Goal: Task Accomplishment & Management: Manage account settings

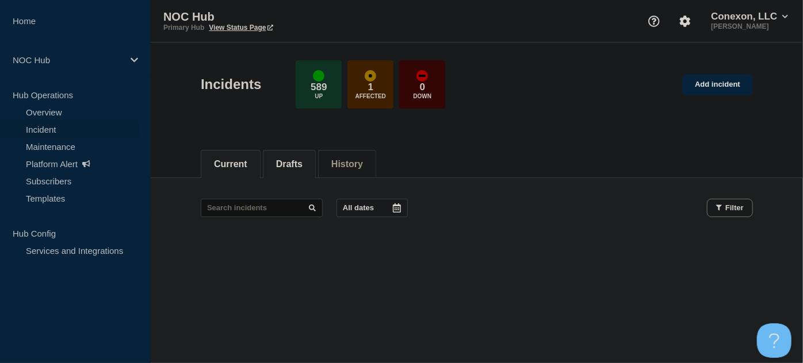
click at [297, 170] on li "Drafts" at bounding box center [289, 164] width 53 height 28
click at [233, 159] on button "Current" at bounding box center [230, 164] width 33 height 10
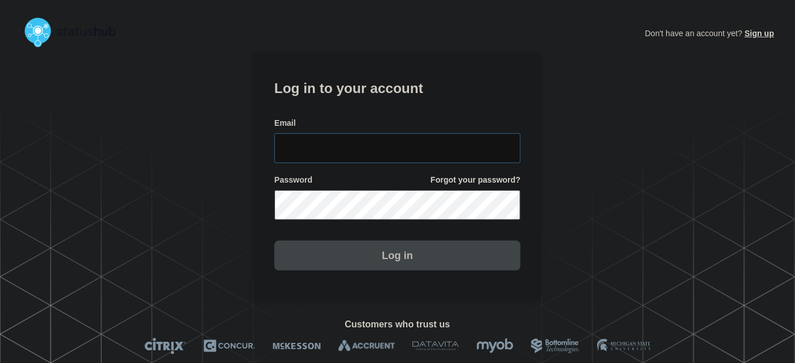
type input "tyler.wolkey@conexon.us"
click at [449, 140] on input "tyler.wolkey@conexon.us" at bounding box center [397, 148] width 246 height 30
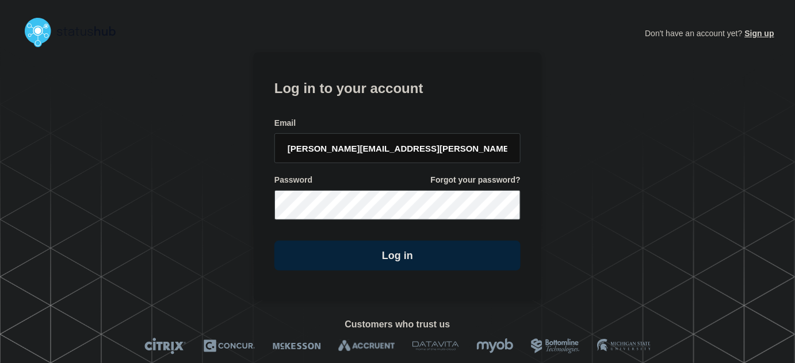
drag, startPoint x: 413, startPoint y: 116, endPoint x: 407, endPoint y: 128, distance: 13.6
click at [413, 116] on form "Log in to your account Email tyler.wolkey@conexon.us Password Forgot your passw…" at bounding box center [397, 173] width 246 height 194
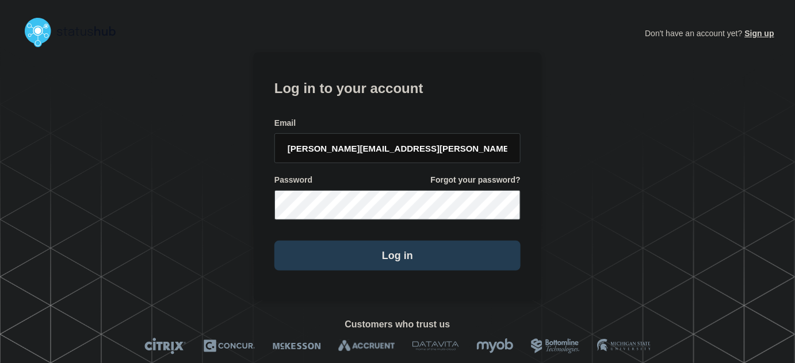
click at [393, 260] on button "Log in" at bounding box center [397, 256] width 246 height 30
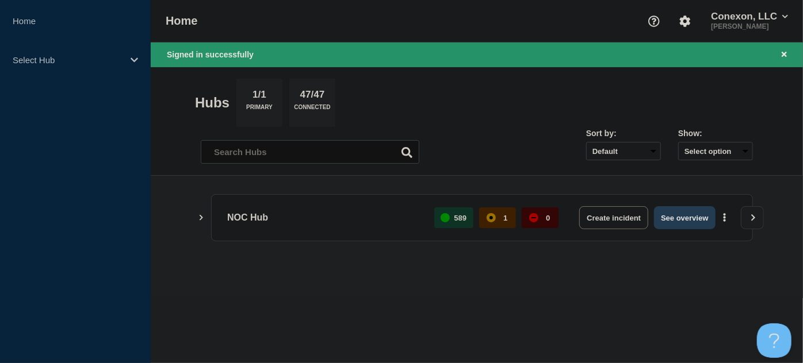
click at [680, 216] on button "See overview" at bounding box center [684, 217] width 61 height 23
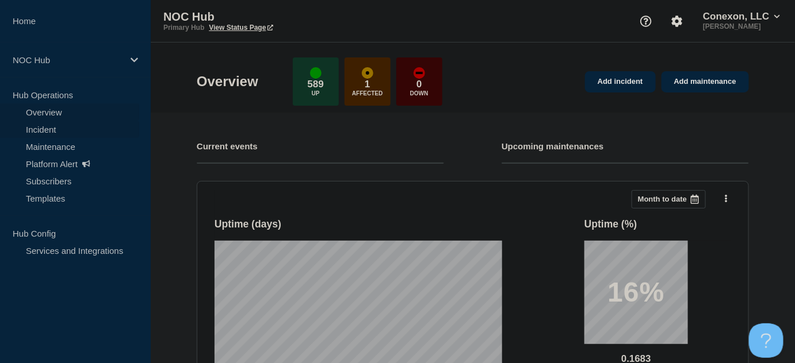
click at [40, 131] on link "Incident" at bounding box center [69, 129] width 139 height 17
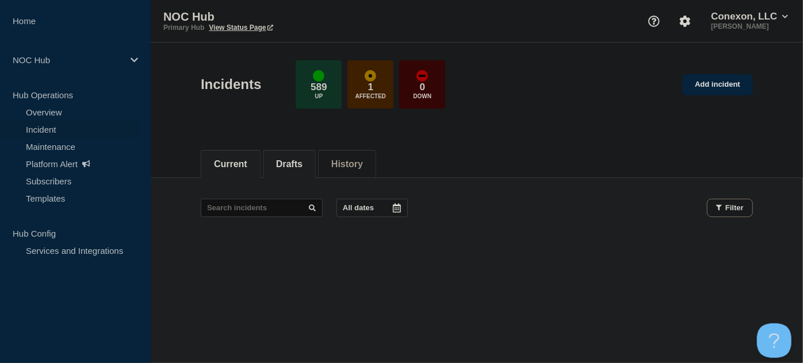
click at [301, 169] on li "Drafts" at bounding box center [289, 164] width 53 height 28
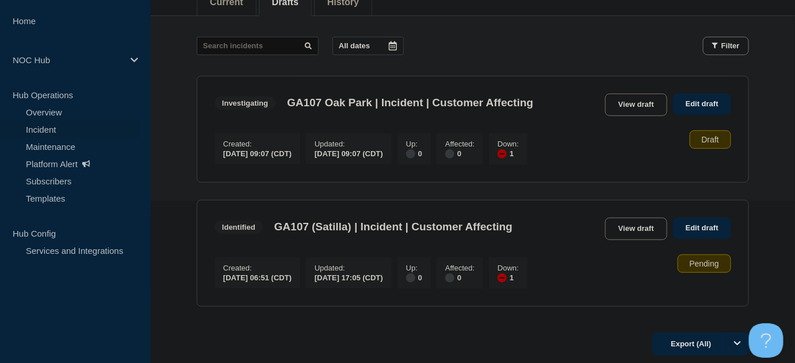
scroll to position [156, 0]
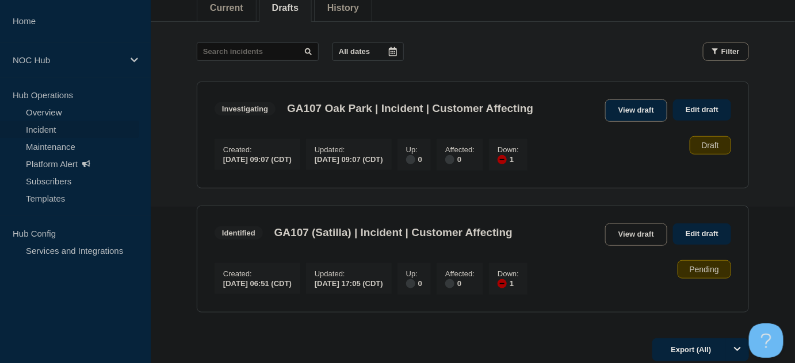
click at [633, 109] on link "View draft" at bounding box center [636, 110] width 62 height 22
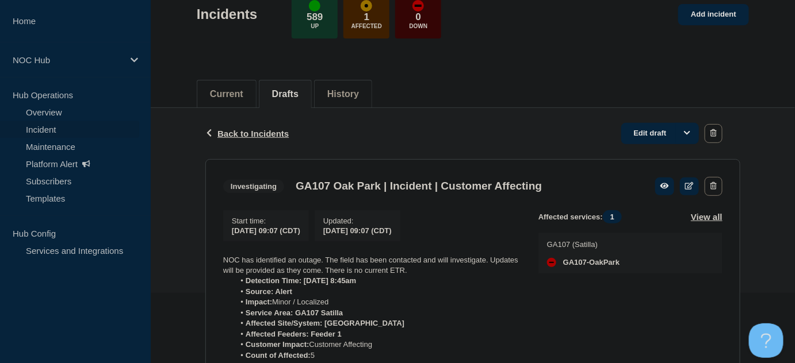
scroll to position [55, 0]
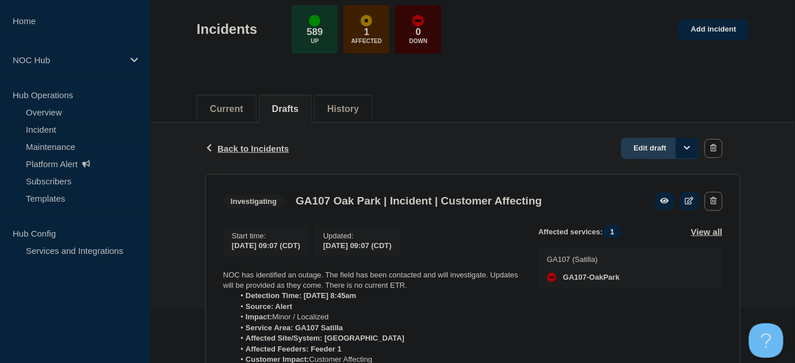
click at [653, 147] on link "Edit draft" at bounding box center [660, 148] width 78 height 21
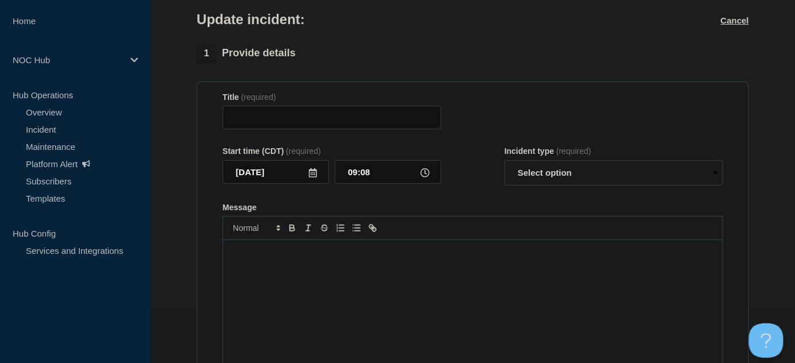
type input "GA107 Oak Park | Incident | Customer Affecting"
type input "09:07"
select select "investigating"
radio input "false"
radio input "true"
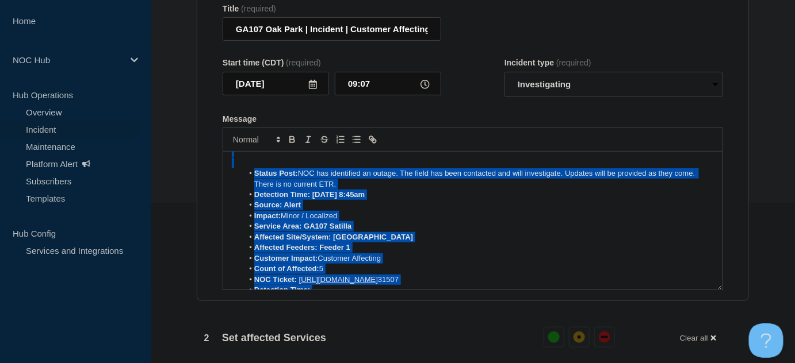
scroll to position [104, 0]
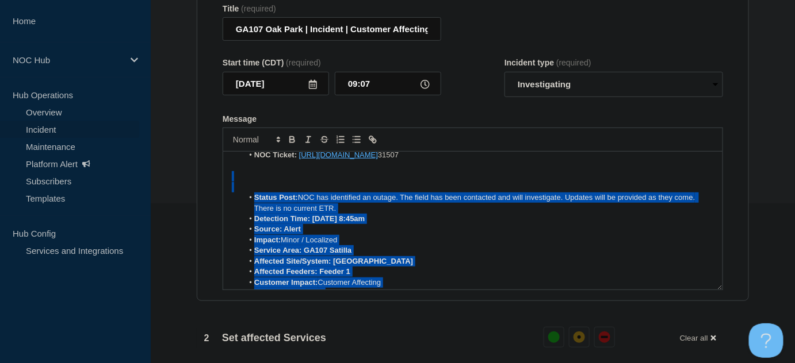
drag, startPoint x: 253, startPoint y: 223, endPoint x: 265, endPoint y: 186, distance: 38.7
click at [265, 186] on div "NOC has identified an outage. The field has been contacted and will investigate…" at bounding box center [472, 221] width 499 height 138
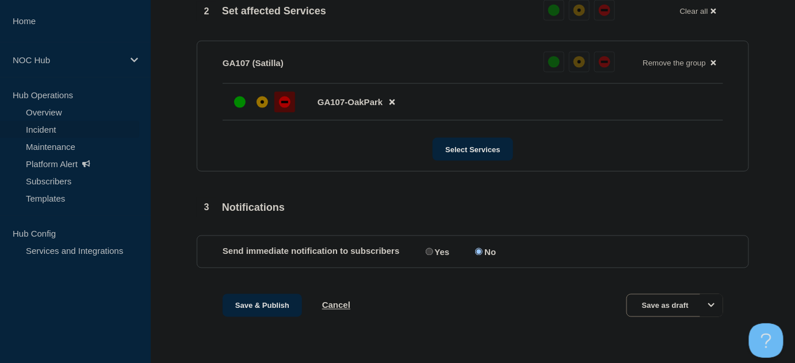
scroll to position [493, 0]
click at [281, 310] on button "Save & Publish" at bounding box center [261, 305] width 79 height 23
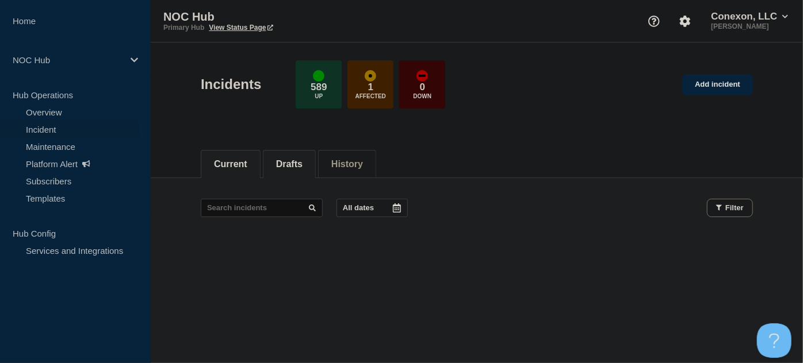
click at [297, 168] on button "Drafts" at bounding box center [289, 164] width 26 height 10
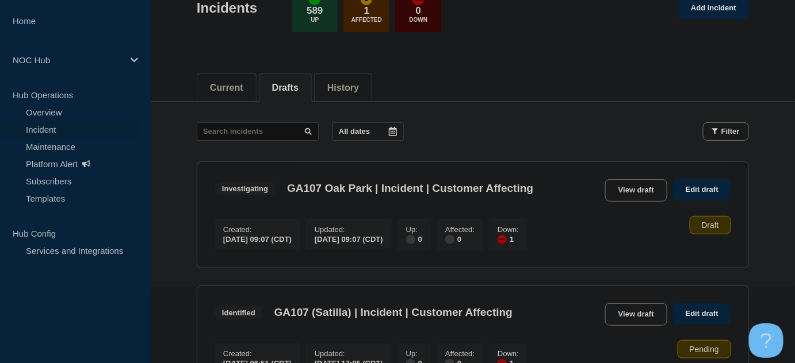
scroll to position [52, 0]
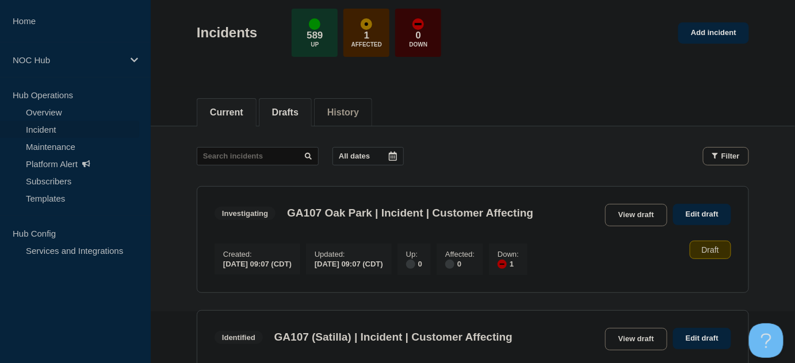
click at [225, 109] on button "Current" at bounding box center [226, 113] width 33 height 10
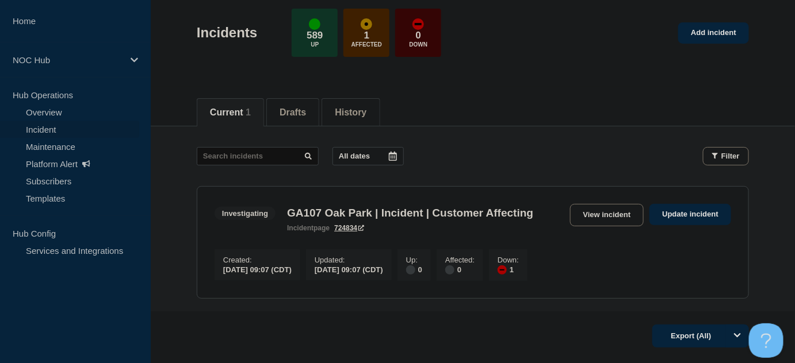
click at [481, 109] on div "Current 1 Drafts History" at bounding box center [473, 106] width 552 height 39
click at [319, 114] on li "Drafts" at bounding box center [292, 112] width 53 height 28
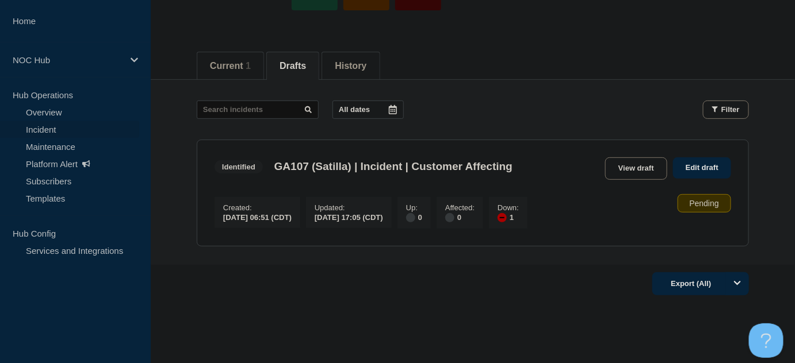
scroll to position [136, 0]
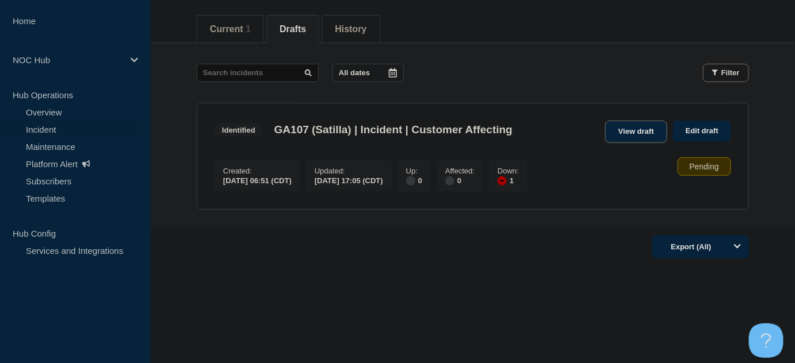
click at [625, 133] on link "View draft" at bounding box center [636, 132] width 62 height 22
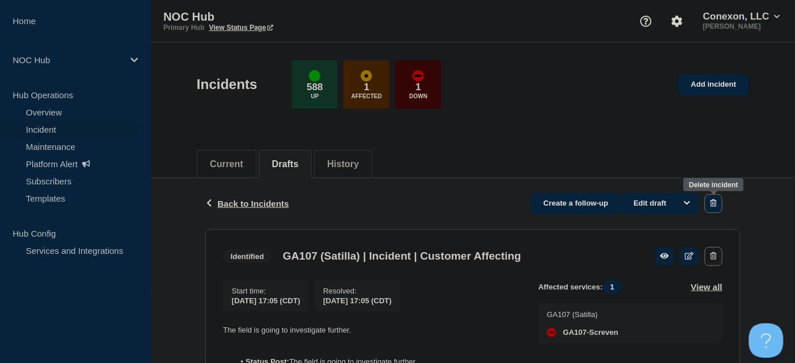
click at [713, 206] on button "button" at bounding box center [713, 203] width 18 height 19
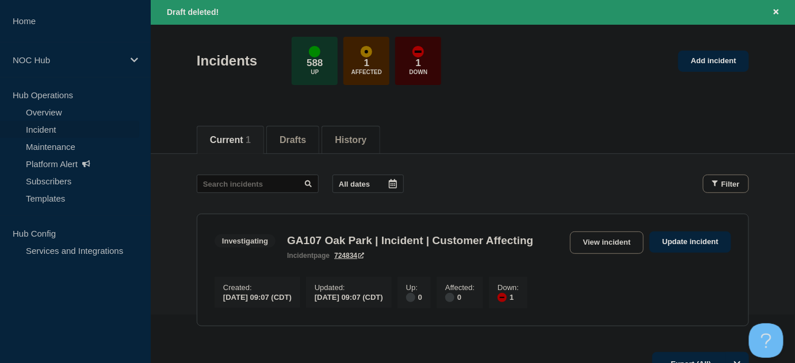
scroll to position [104, 0]
